Goal: Use online tool/utility

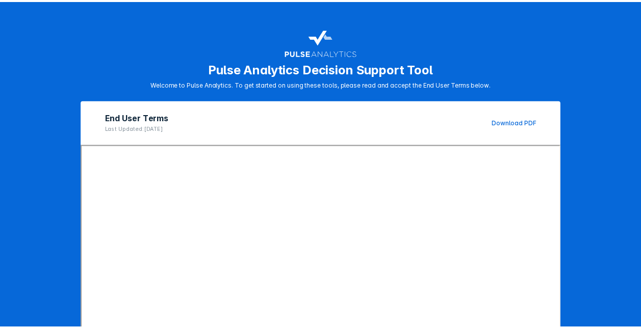
scroll to position [156, 0]
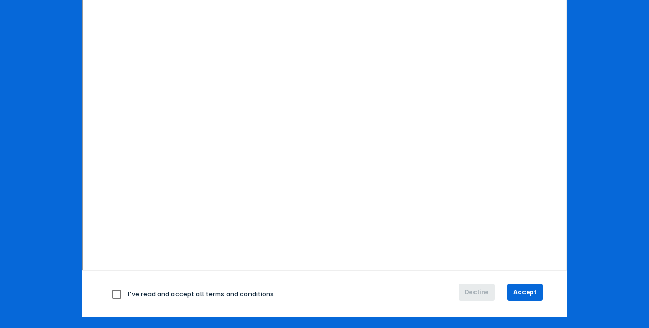
click at [111, 296] on input "checkbox" at bounding box center [116, 294] width 21 height 21
checkbox input "true"
click at [522, 286] on button "Accept" at bounding box center [525, 292] width 36 height 17
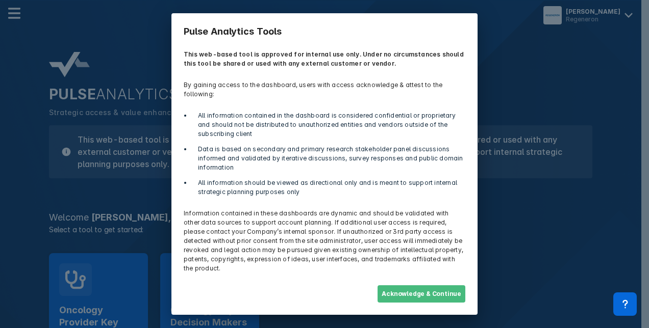
click at [406, 288] on button "Acknowledge & Continue" at bounding box center [421, 294] width 88 height 17
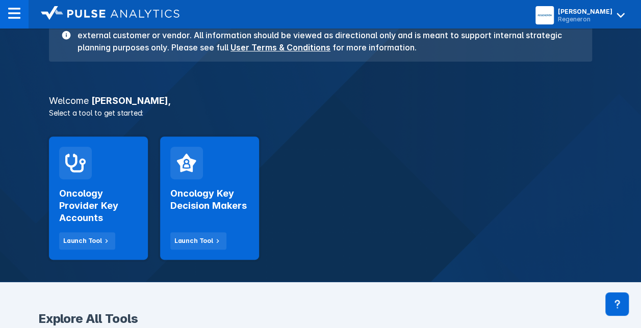
scroll to position [117, 0]
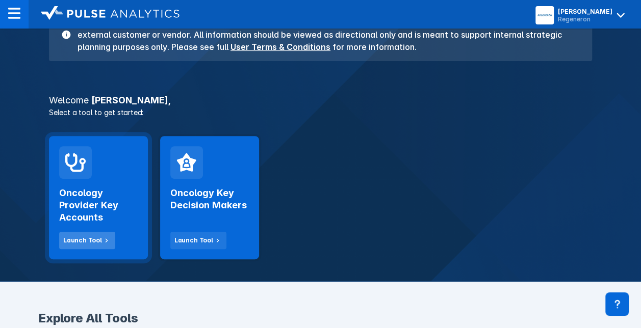
click at [84, 240] on div "Launch Tool" at bounding box center [82, 240] width 39 height 9
